Goal: Information Seeking & Learning: Learn about a topic

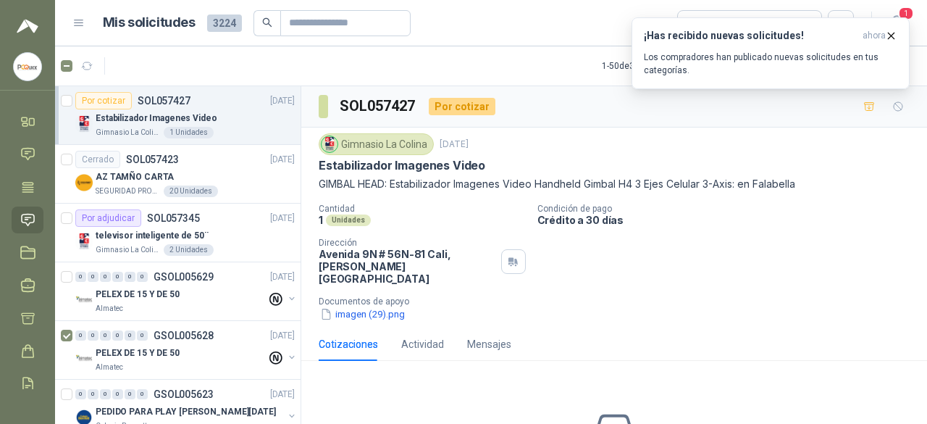
click at [116, 127] on p "Gimnasio La Colina" at bounding box center [128, 133] width 65 height 12
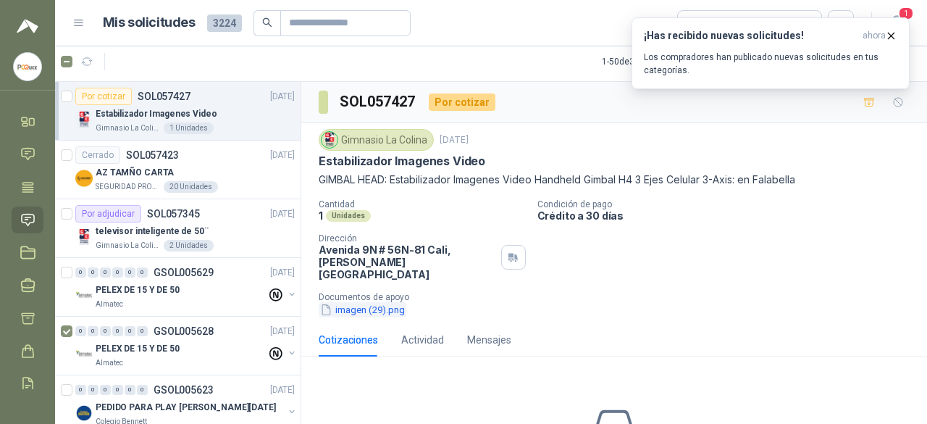
click at [348, 302] on button "imagen (29).png" at bounding box center [363, 309] width 88 height 15
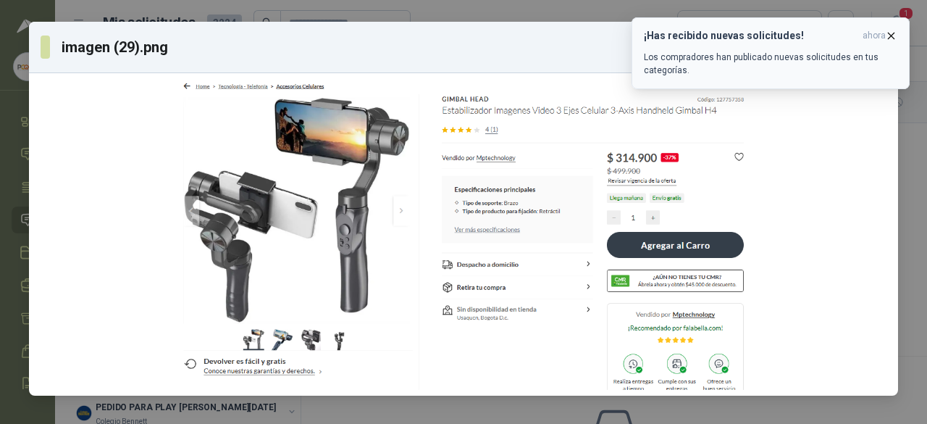
click at [897, 40] on button "¡Has recibido nuevas solicitudes! ahora Los compradores han publicado nuevas so…" at bounding box center [771, 53] width 278 height 72
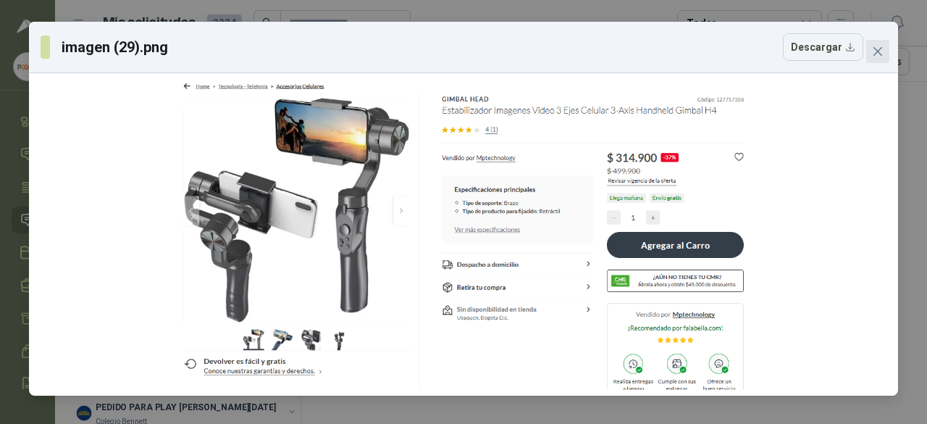
click at [874, 50] on icon "close" at bounding box center [878, 52] width 12 height 12
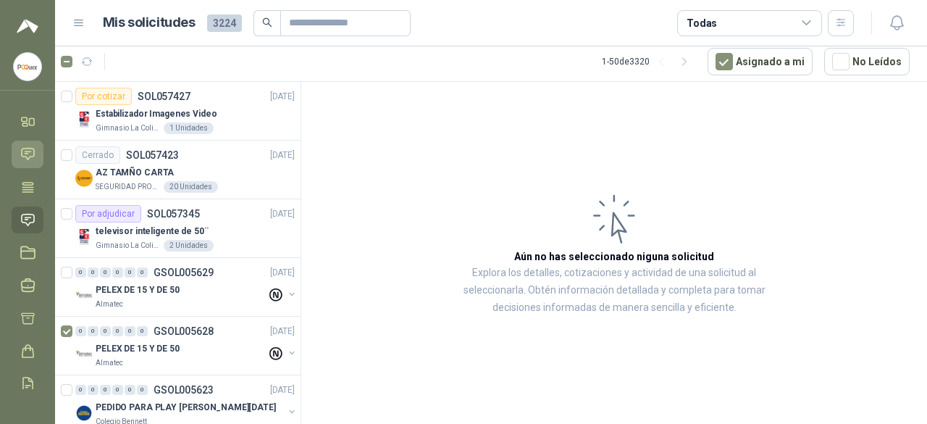
click at [29, 155] on icon at bounding box center [27, 153] width 15 height 15
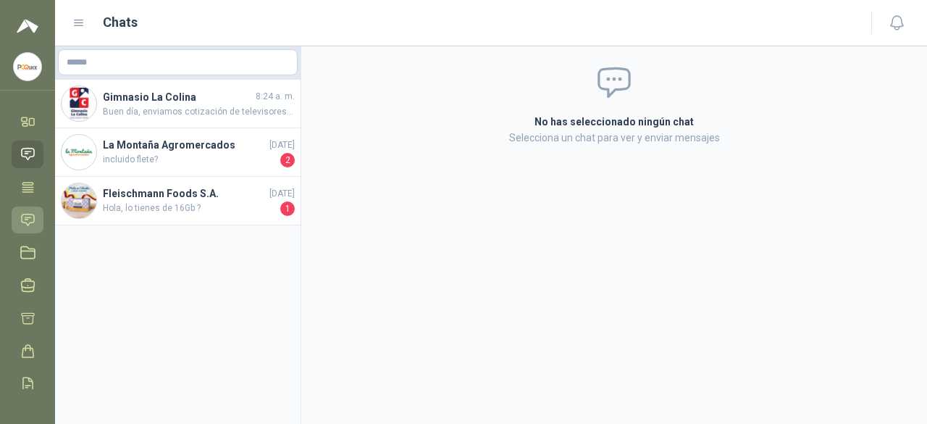
click at [20, 214] on icon at bounding box center [27, 219] width 15 height 15
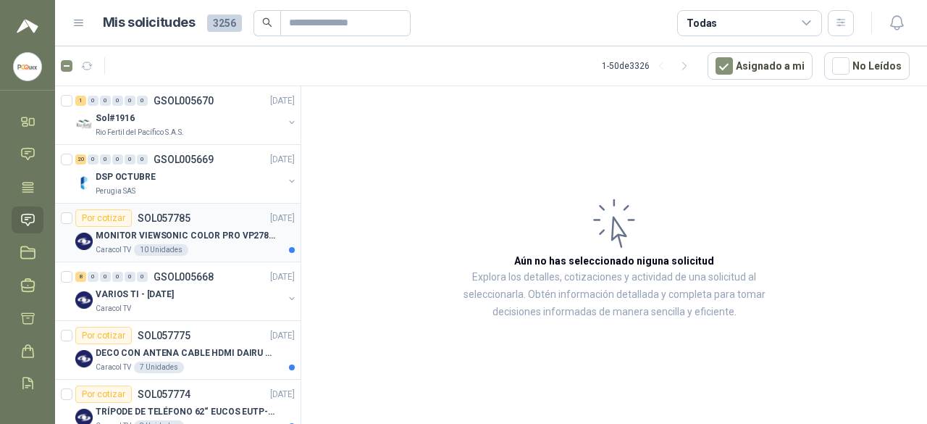
click at [180, 215] on p "SOL057785" at bounding box center [164, 218] width 53 height 10
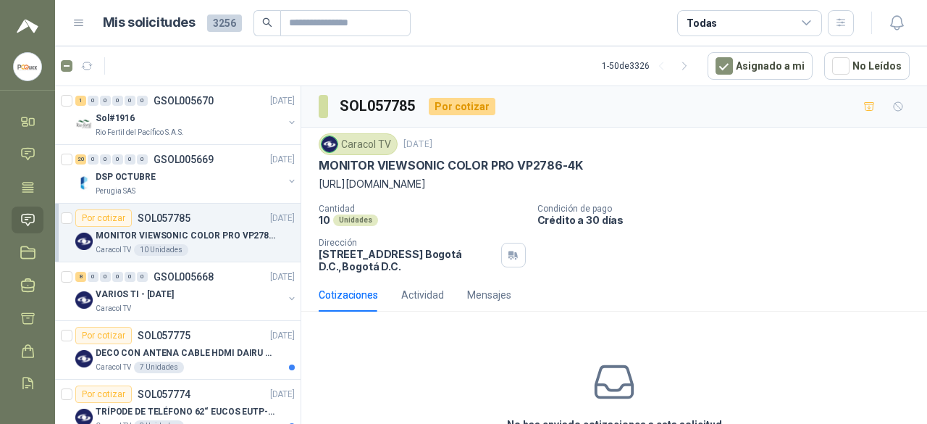
drag, startPoint x: 320, startPoint y: 164, endPoint x: 541, endPoint y: 187, distance: 222.1
click at [541, 187] on div "Caracol TV [DATE] MONITOR VIEWSONIC COLOR PRO VP2786-4K [URL][DOMAIN_NAME]" at bounding box center [614, 162] width 591 height 59
copy div "MONITOR VIEWSONIC COLOR PRO VP2786-4K [URL][DOMAIN_NAME]"
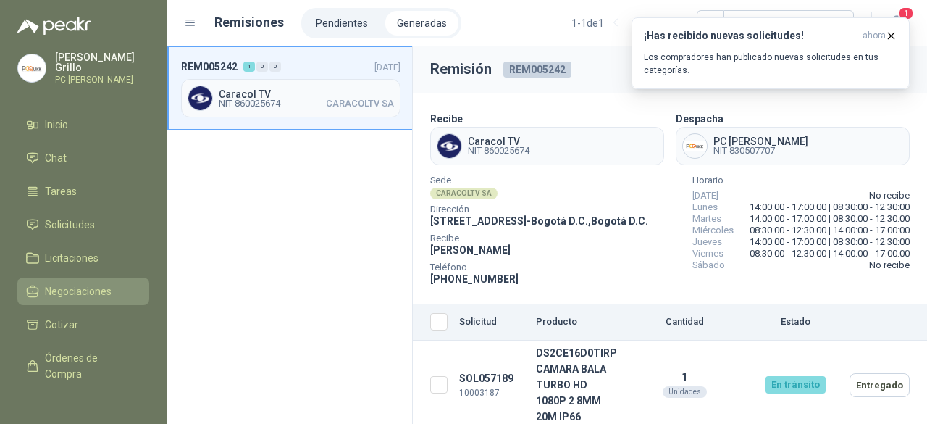
scroll to position [117, 0]
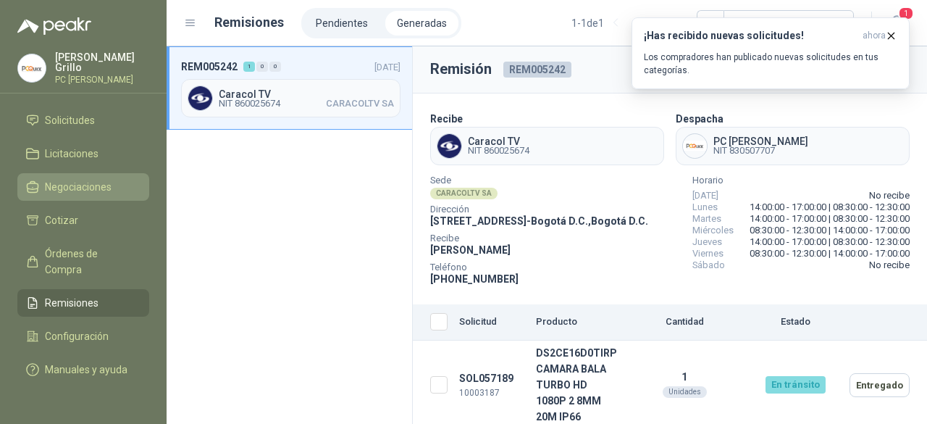
click at [58, 179] on span "Negociaciones" at bounding box center [78, 187] width 67 height 16
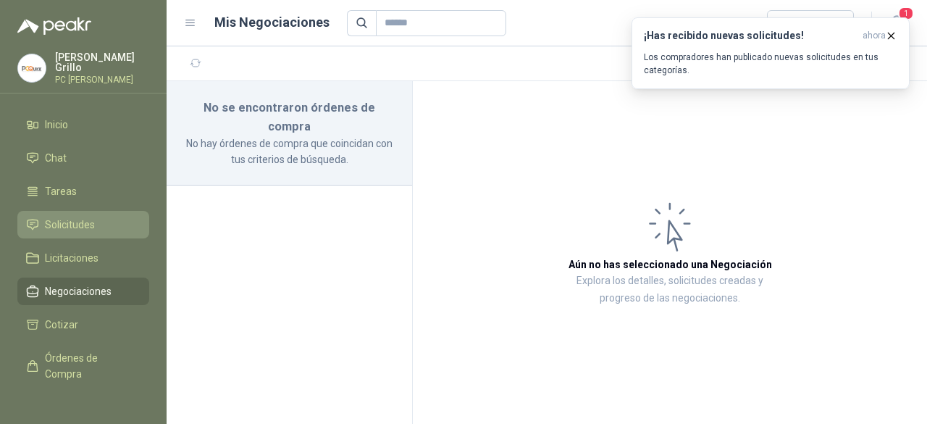
click at [69, 220] on span "Solicitudes" at bounding box center [70, 225] width 50 height 16
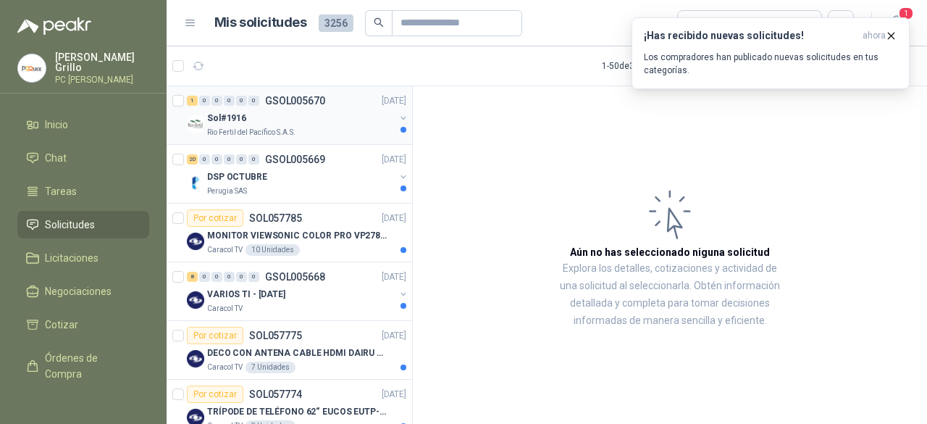
click at [279, 127] on p "Rio Fertil del Pacífico S.A.S." at bounding box center [251, 133] width 88 height 12
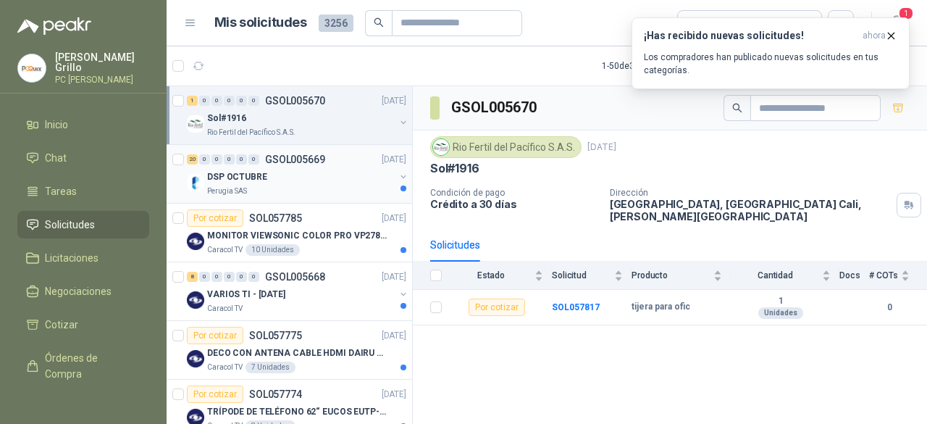
click at [265, 180] on div "DSP OCTUBRE" at bounding box center [301, 176] width 188 height 17
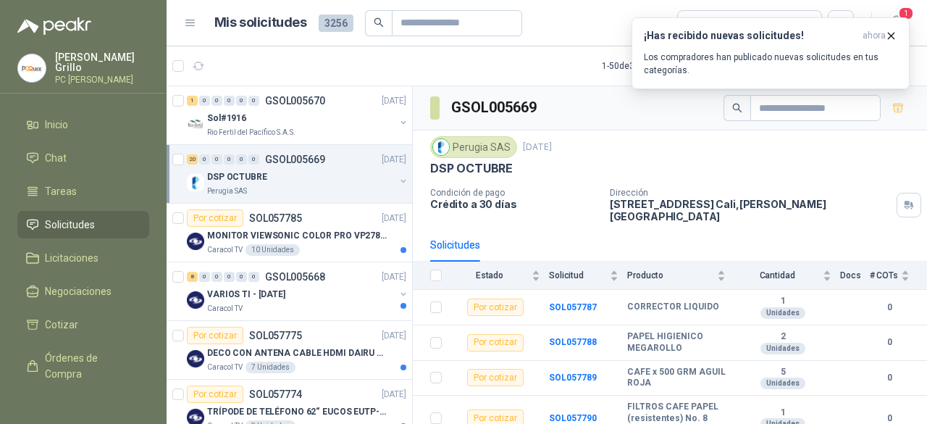
scroll to position [72, 0]
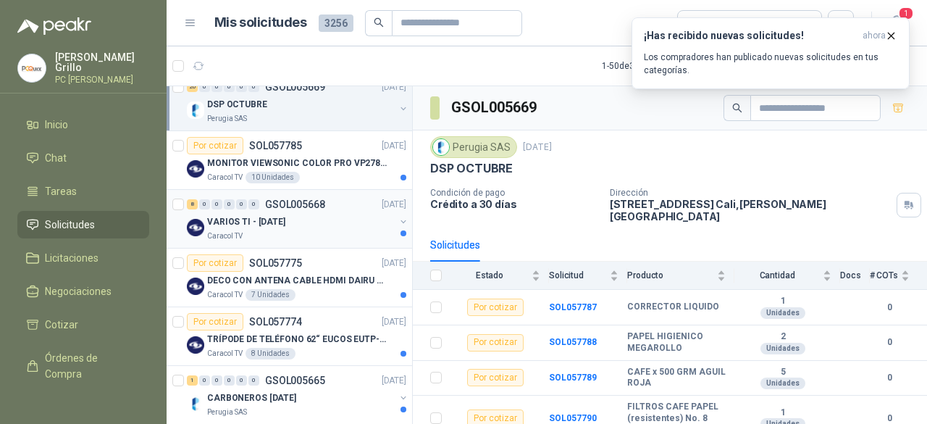
click at [269, 219] on p "VARIOS TI - [DATE]" at bounding box center [246, 222] width 78 height 14
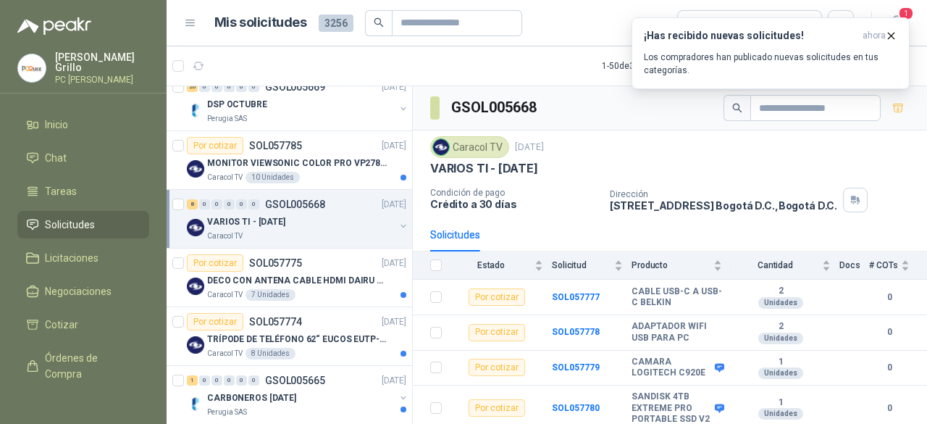
click at [265, 221] on p "VARIOS TI - [DATE]" at bounding box center [246, 222] width 78 height 14
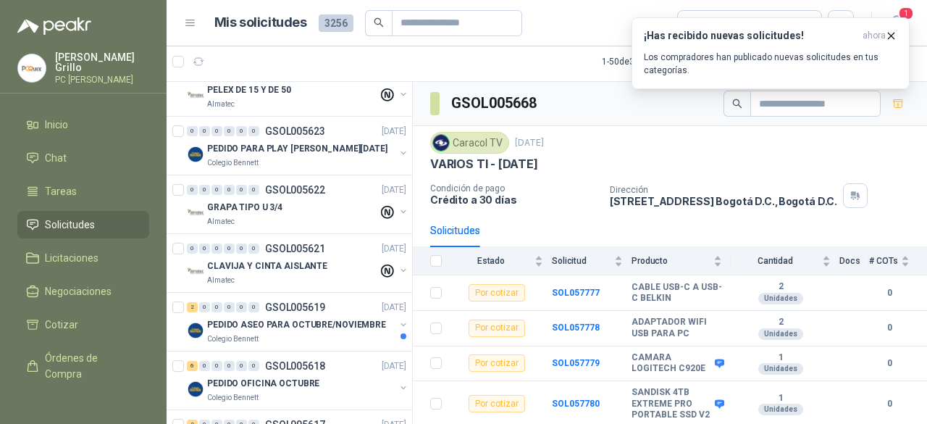
scroll to position [1159, 0]
